Goal: Information Seeking & Learning: Understand process/instructions

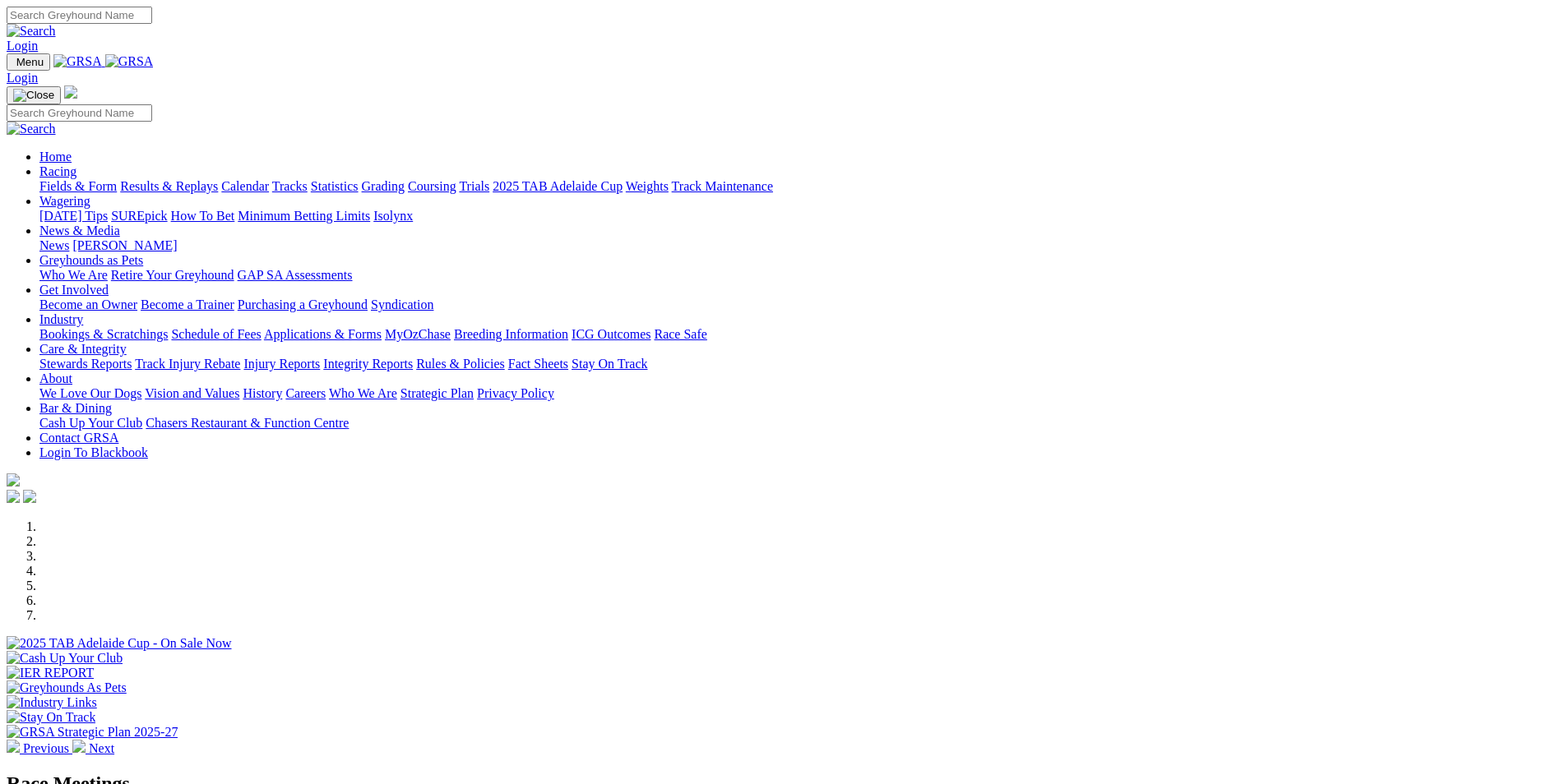
click at [127, 342] on link "Care & Integrity" at bounding box center [83, 349] width 87 height 14
click at [505, 357] on link "Rules & Policies" at bounding box center [460, 363] width 89 height 14
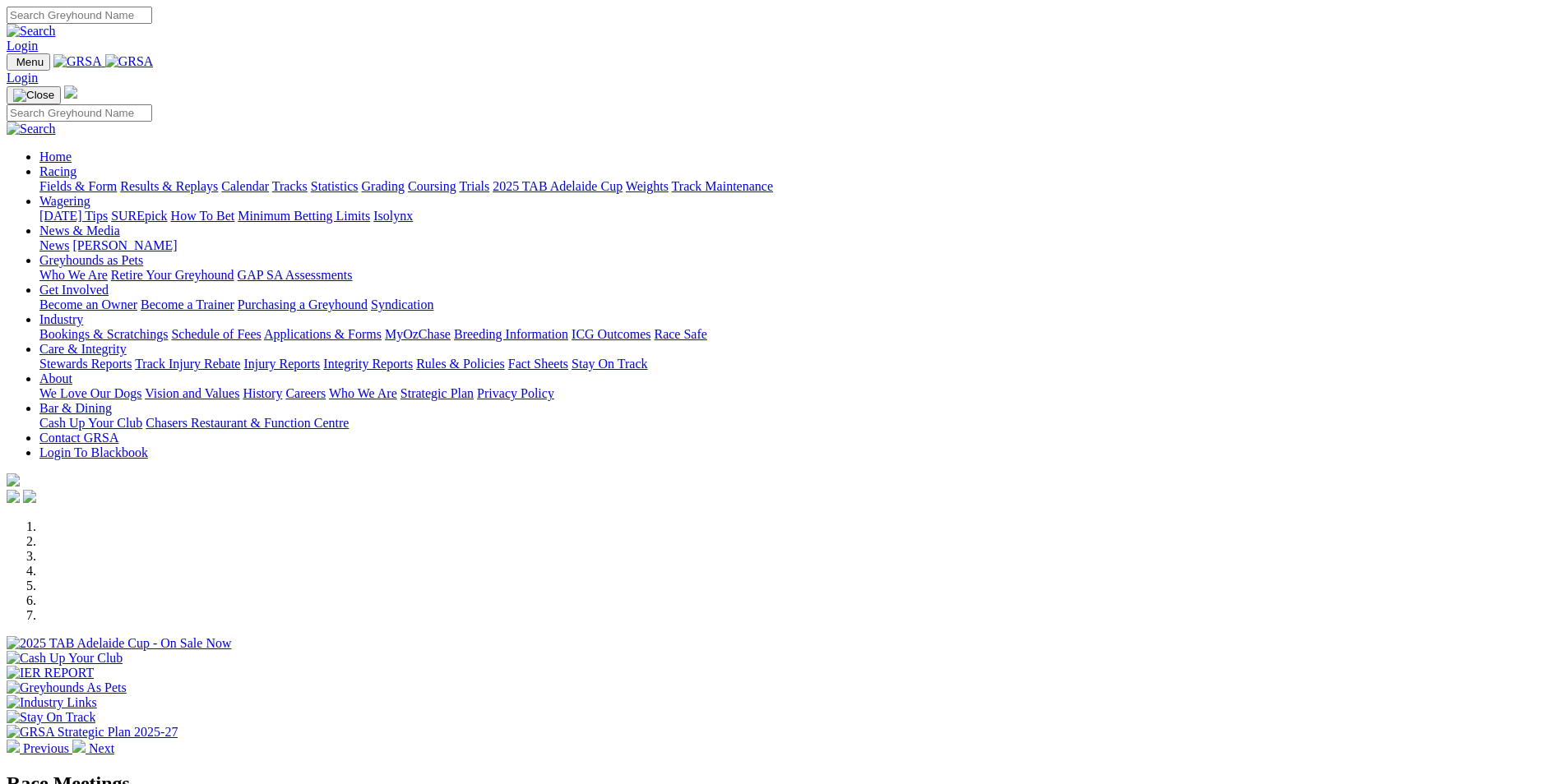
click at [505, 357] on link "Rules & Policies" at bounding box center [460, 363] width 89 height 14
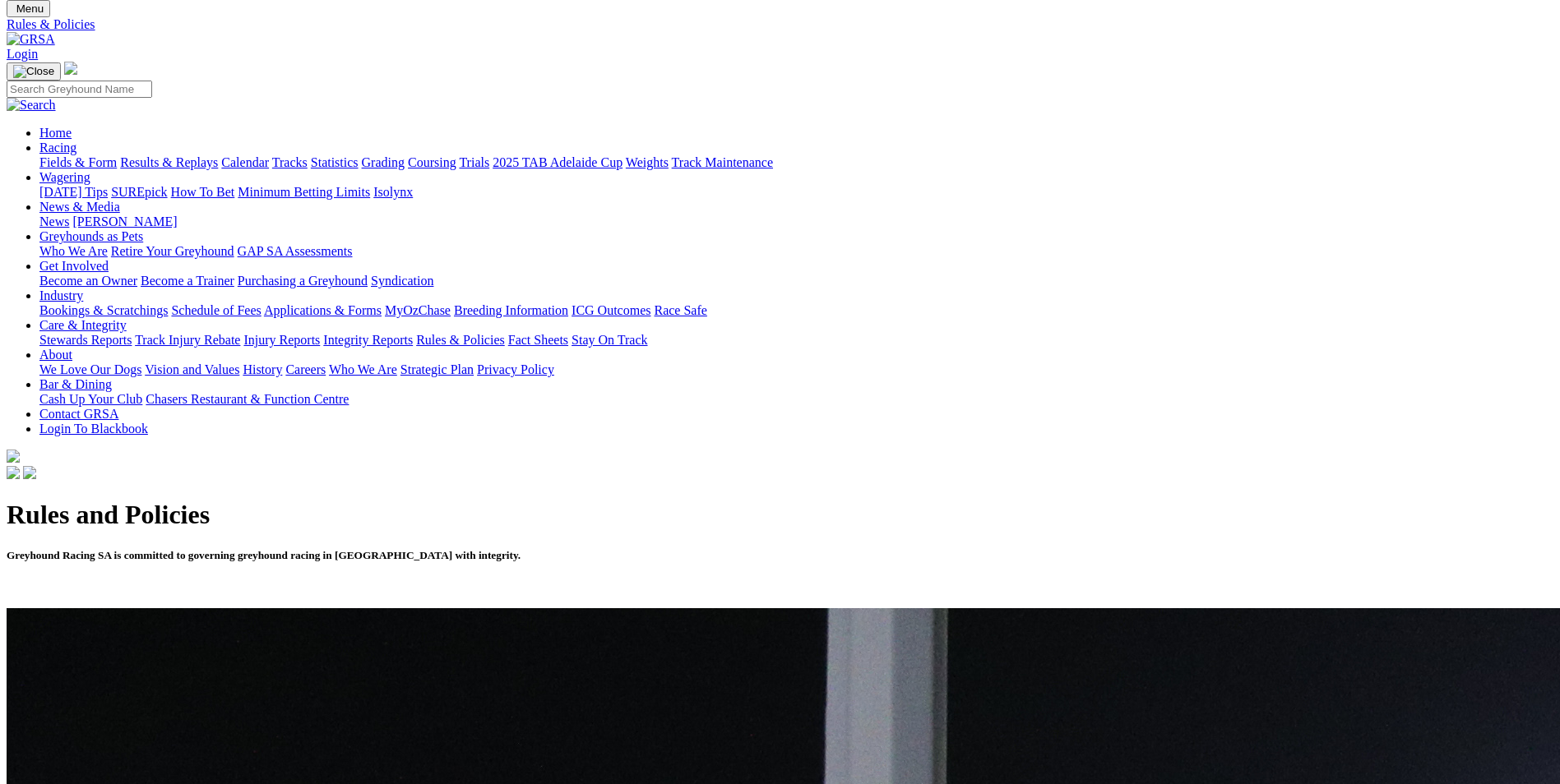
scroll to position [82, 0]
